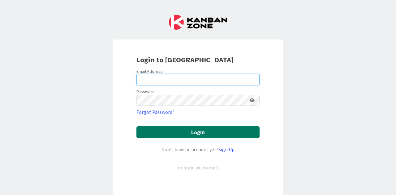
type input "[PERSON_NAME][EMAIL_ADDRESS][DOMAIN_NAME][PERSON_NAME]"
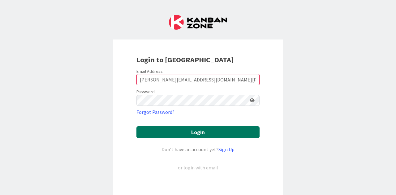
click at [187, 135] on button "Login" at bounding box center [197, 132] width 123 height 12
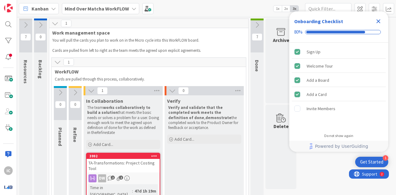
scroll to position [20, 0]
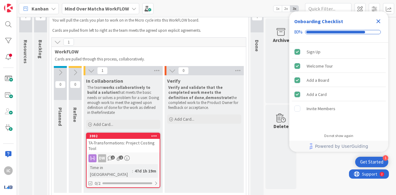
click at [143, 147] on div "TA-Transformations: Project Costing Tool" at bounding box center [123, 146] width 73 height 14
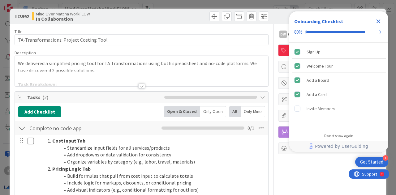
click at [378, 20] on icon "Close Checklist" at bounding box center [377, 21] width 7 height 7
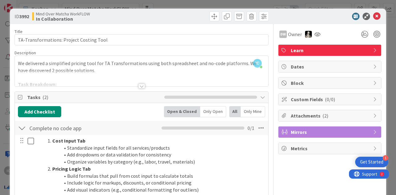
click at [351, 53] on span "Learn" at bounding box center [330, 50] width 79 height 7
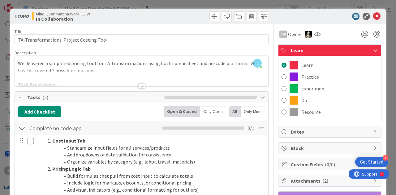
click at [333, 21] on div "ID 3992 Mind Over Matcha WorkFLOW In Collaboration" at bounding box center [198, 16] width 376 height 15
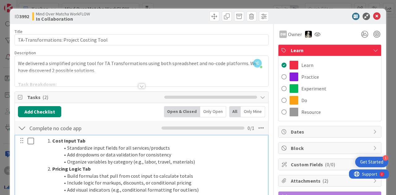
click at [238, 160] on li "Organize variables by category (e.g., labor, travel, materials)" at bounding box center [154, 162] width 219 height 7
click at [97, 75] on div at bounding box center [141, 79] width 253 height 16
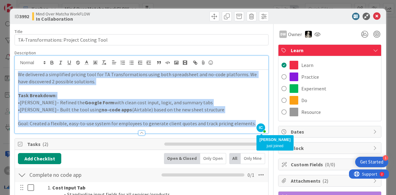
drag, startPoint x: 18, startPoint y: 75, endPoint x: 252, endPoint y: 125, distance: 239.6
click at [252, 125] on div "IC [PERSON_NAME] just joined We delivered a simplified pricing tool for TA Tran…" at bounding box center [141, 95] width 253 height 78
drag, startPoint x: 205, startPoint y: 124, endPoint x: 184, endPoint y: 113, distance: 23.2
click at [184, 113] on p "•[PERSON_NAME]– Built the tool using no-code apps (Airtable) based on the new s…" at bounding box center [141, 109] width 247 height 7
click at [40, 100] on p "•[PERSON_NAME]– Refined the Google Form with clean cost input, logic, and summa…" at bounding box center [141, 102] width 247 height 7
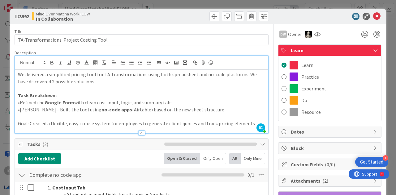
click at [36, 110] on p "•[PERSON_NAME]– Built the tool using no-code apps (Airtable) based on the new s…" at bounding box center [141, 109] width 247 height 7
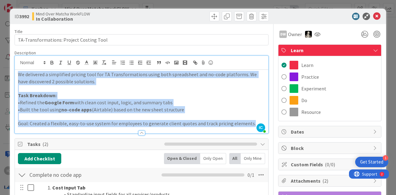
drag, startPoint x: 247, startPoint y: 123, endPoint x: 9, endPoint y: 70, distance: 243.9
click at [9, 70] on div "ID 3992 Mind Over Matcha WorkFLOW In Collaboration Title 40 / 128 TA-Transforma…" at bounding box center [198, 97] width 396 height 195
copy div "We delivered a simplified pricing tool for TA Transformations using both spread…"
drag, startPoint x: 17, startPoint y: 72, endPoint x: 261, endPoint y: 122, distance: 249.2
click at [261, 122] on div "We delivered a simplified pricing tool for TA Transformations using both spread…" at bounding box center [141, 102] width 253 height 64
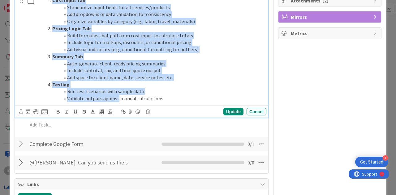
scroll to position [185, 0]
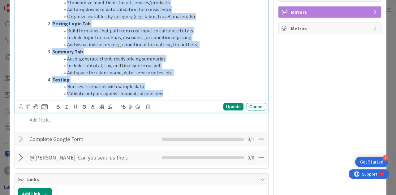
drag, startPoint x: 48, startPoint y: 58, endPoint x: 163, endPoint y: 99, distance: 121.9
click at [163, 99] on div "Cost Input Tab Standardize input fields for all services/products Add dropdowns…" at bounding box center [141, 51] width 253 height 123
copy ol "Cost Input Tab Standardize input fields for all services/products Add dropdowns…"
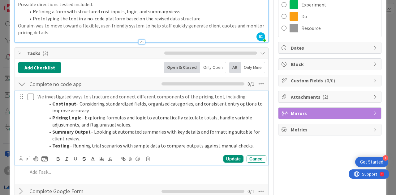
scroll to position [0, 0]
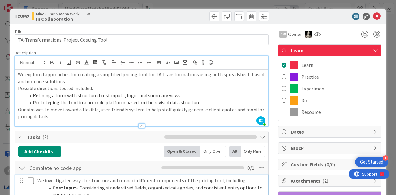
click at [100, 121] on div at bounding box center [141, 123] width 253 height 6
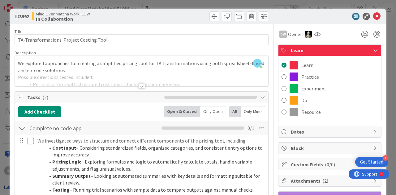
click at [101, 81] on div at bounding box center [141, 79] width 253 height 16
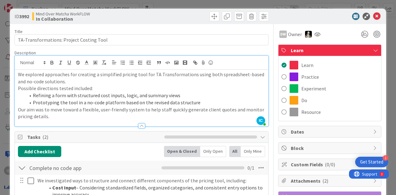
click at [82, 120] on div at bounding box center [141, 123] width 253 height 6
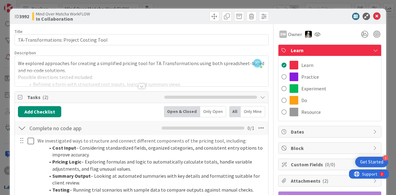
scroll to position [62, 0]
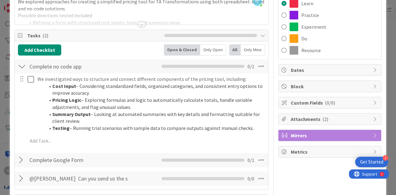
click at [0, 114] on div "ID 3992 Mind Over Matcha WorkFLOW In Collaboration Title 40 / 128 TA-Transforma…" at bounding box center [198, 97] width 396 height 195
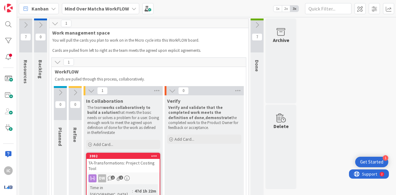
click at [113, 8] on b "Mind Over Matcha WorkFLOW" at bounding box center [97, 9] width 64 height 6
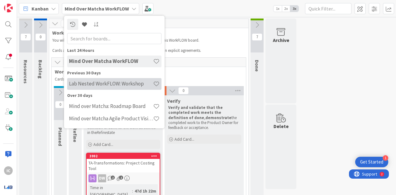
click at [108, 87] on div "Lab Nested WorkFLOW: Workshop" at bounding box center [114, 84] width 94 height 12
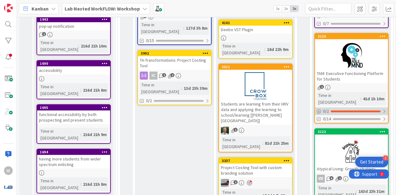
scroll to position [216, 0]
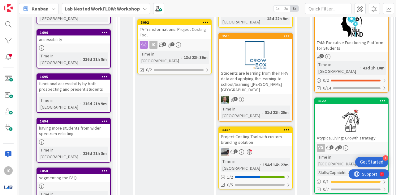
click at [278, 133] on div "Project Costing Tool with custom branding solution" at bounding box center [255, 140] width 73 height 14
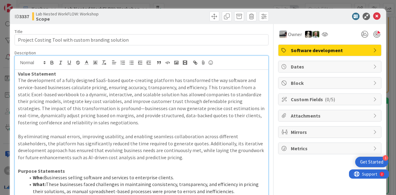
click at [56, 67] on div "IC [PERSON_NAME] just joined Value Statement The development of a fully designe…" at bounding box center [141, 170] width 253 height 229
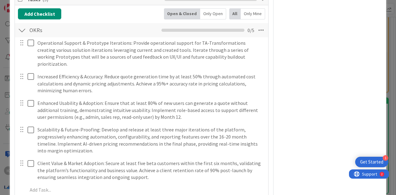
scroll to position [309, 0]
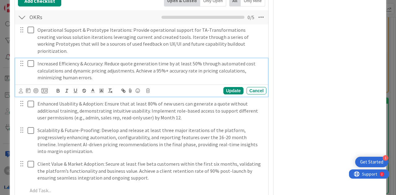
click at [75, 60] on p "Increased Efficiency & Accuracy: Reduce quote generation time by at least 50% t…" at bounding box center [150, 70] width 226 height 21
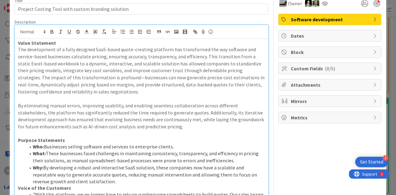
scroll to position [0, 0]
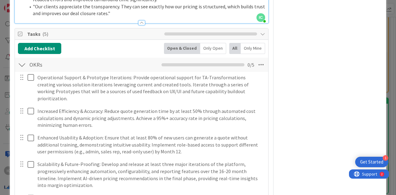
scroll to position [247, 0]
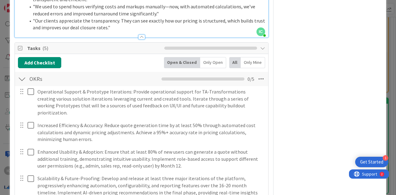
click at [278, 52] on div "Owner Software development Dates Block Custom Fields ( 0/5 ) Attachments Mirror…" at bounding box center [329, 74] width 103 height 595
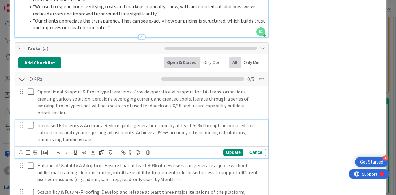
click at [139, 120] on div "Increased Efficiency & Accuracy: Reduce quote generation time by at least 50% t…" at bounding box center [150, 132] width 231 height 25
click at [299, 104] on div "Owner Software development Dates Block Custom Fields ( 0/5 ) Attachments Mirror…" at bounding box center [329, 81] width 103 height 609
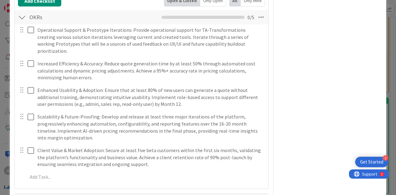
scroll to position [429, 0]
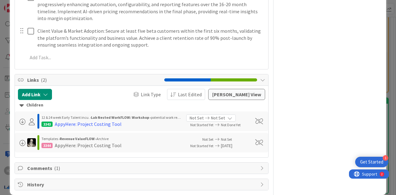
click at [207, 165] on span "Comments ( 1 )" at bounding box center [142, 168] width 230 height 7
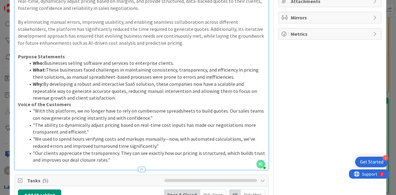
scroll to position [0, 0]
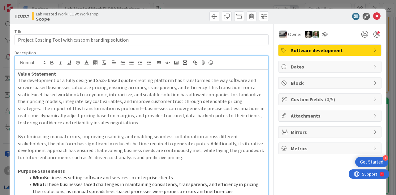
click at [309, 99] on span "Custom Fields ( 0/5 )" at bounding box center [330, 99] width 79 height 7
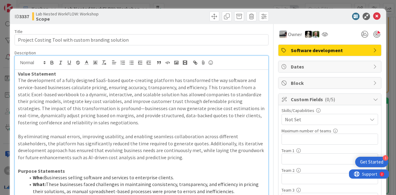
click at [309, 99] on span "Custom Fields ( 0/5 )" at bounding box center [330, 99] width 79 height 7
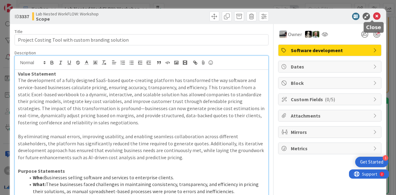
click at [373, 18] on icon at bounding box center [376, 16] width 7 height 7
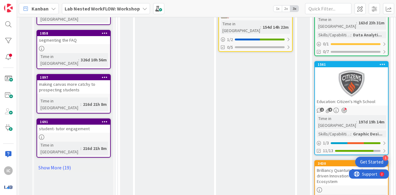
scroll to position [368, 0]
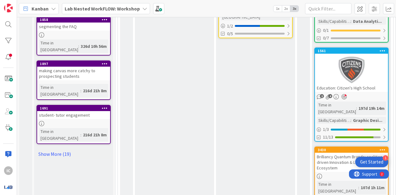
click at [119, 10] on b "Lab Nested WorkFLOW: Workshop" at bounding box center [102, 9] width 75 height 6
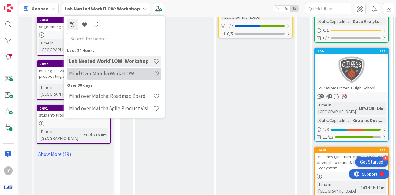
click at [121, 78] on div "Mind Over Matcha WorkFLOW" at bounding box center [114, 74] width 94 height 12
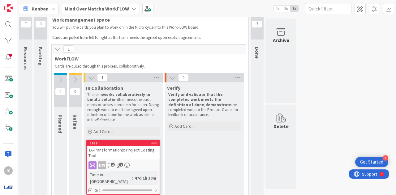
scroll to position [20, 0]
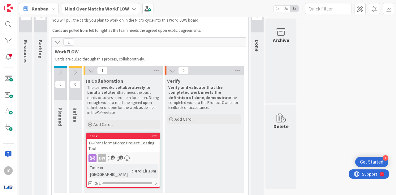
click at [130, 145] on div "TA-Transformations: Project Costing Tool" at bounding box center [123, 146] width 73 height 14
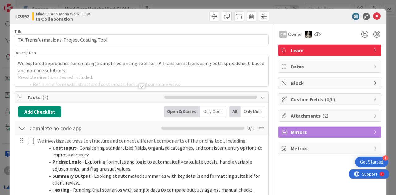
click at [317, 130] on span "Mirrors" at bounding box center [330, 132] width 79 height 7
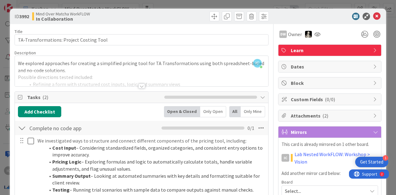
click at [317, 130] on span "Mirrors" at bounding box center [330, 132] width 79 height 7
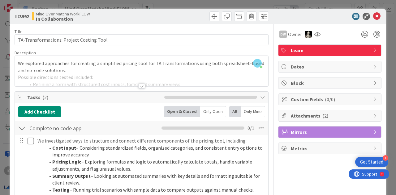
click at [244, 71] on div at bounding box center [141, 79] width 253 height 16
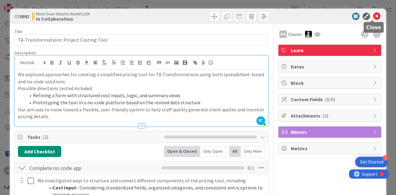
click at [374, 16] on icon at bounding box center [376, 16] width 7 height 7
